Goal: Transaction & Acquisition: Purchase product/service

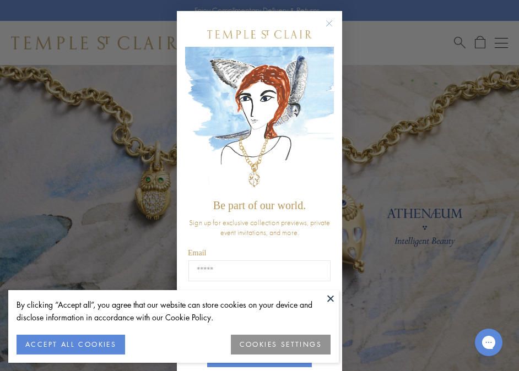
click at [328, 22] on circle "Close dialog" at bounding box center [329, 23] width 13 height 13
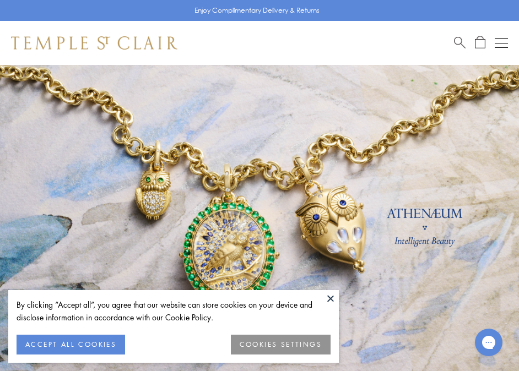
click at [503, 40] on button "Open navigation" at bounding box center [500, 42] width 13 height 13
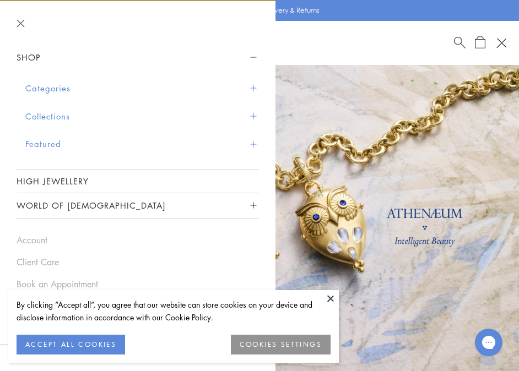
click at [75, 88] on button "Categories" at bounding box center [141, 88] width 233 height 28
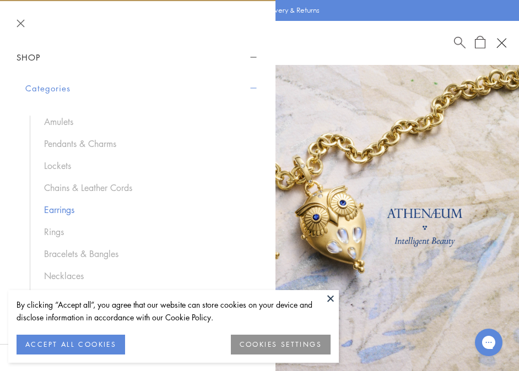
click at [59, 211] on link "Earrings" at bounding box center [146, 210] width 204 height 12
